Goal: Task Accomplishment & Management: Use online tool/utility

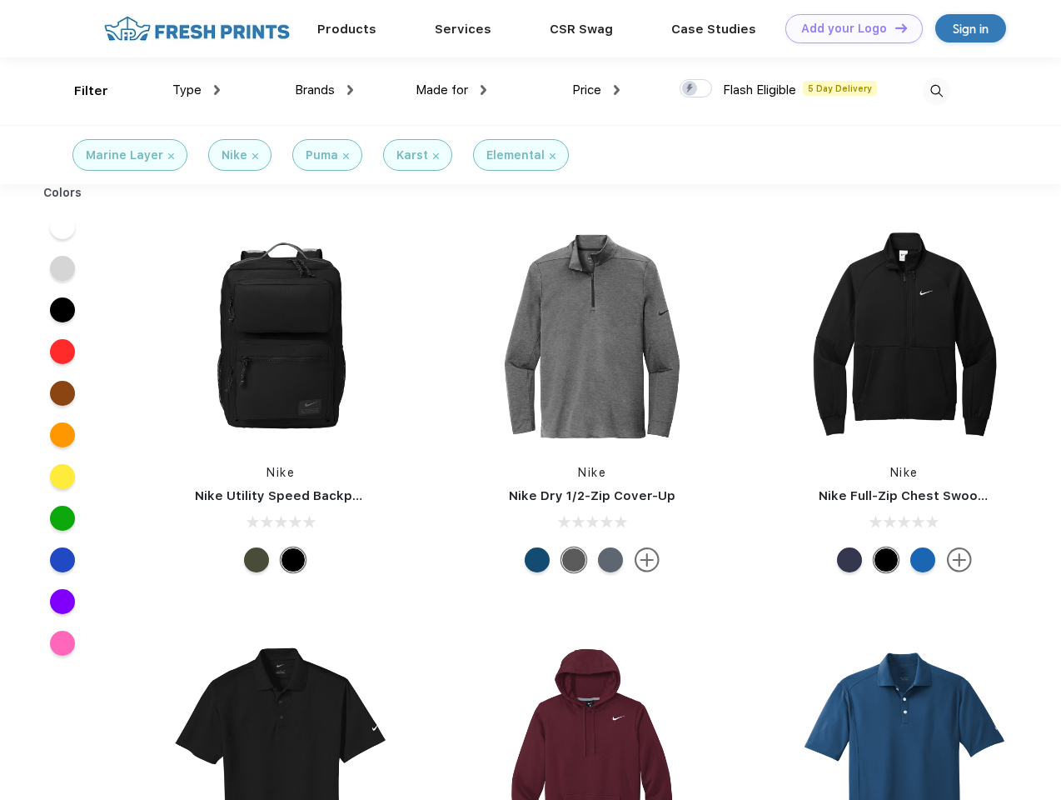
click at [848, 28] on link "Add your Logo Design Tool" at bounding box center [853, 28] width 137 height 29
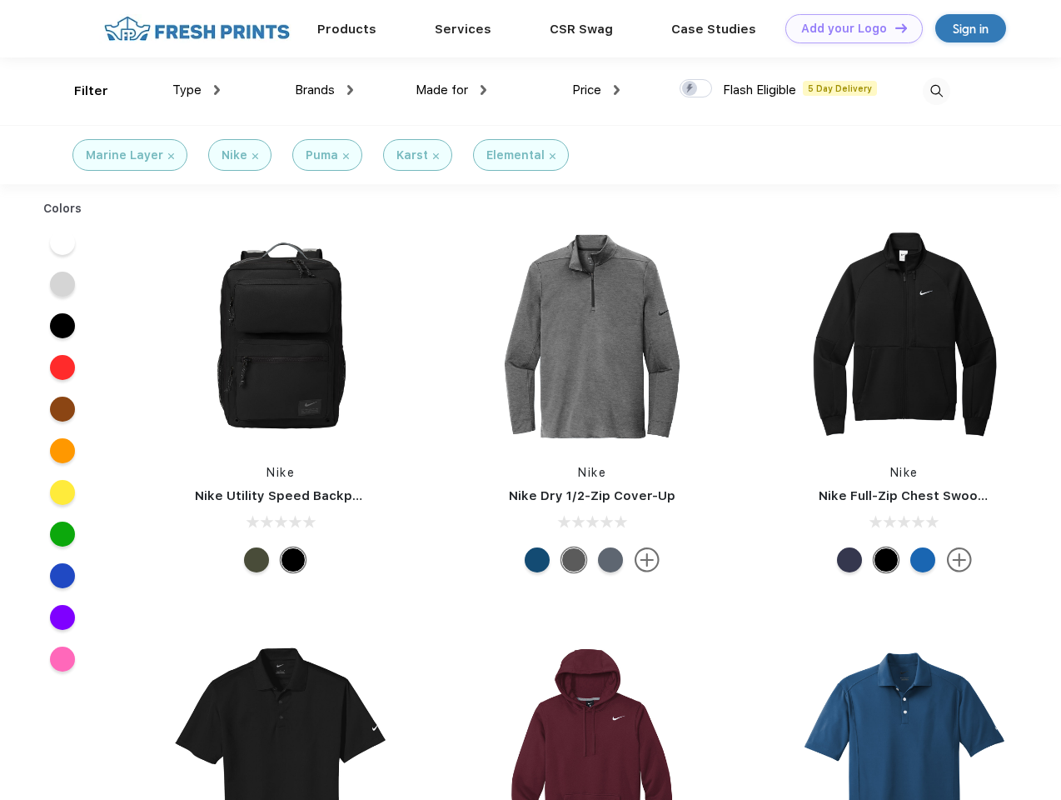
click at [0, 0] on div "Design Tool" at bounding box center [0, 0] width 0 height 0
click at [894, 27] on link "Add your Logo Design Tool" at bounding box center [853, 28] width 137 height 29
click at [80, 91] on div "Filter" at bounding box center [91, 91] width 34 height 19
click at [197, 90] on span "Type" at bounding box center [186, 89] width 29 height 15
click at [324, 90] on span "Brands" at bounding box center [315, 89] width 40 height 15
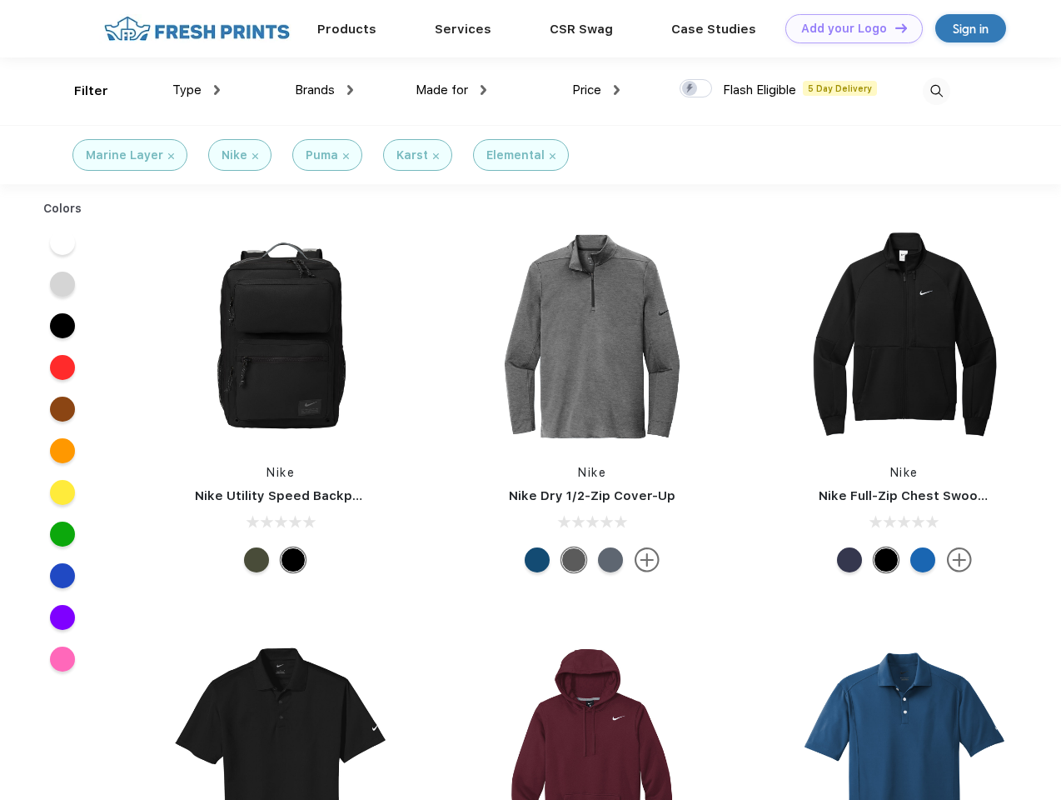
click at [451, 90] on span "Made for" at bounding box center [442, 89] width 52 height 15
click at [596, 90] on span "Price" at bounding box center [586, 89] width 29 height 15
click at [696, 89] on div at bounding box center [696, 88] width 32 height 18
click at [690, 89] on input "checkbox" at bounding box center [685, 83] width 11 height 11
click at [936, 91] on img at bounding box center [936, 90] width 27 height 27
